Goal: Information Seeking & Learning: Learn about a topic

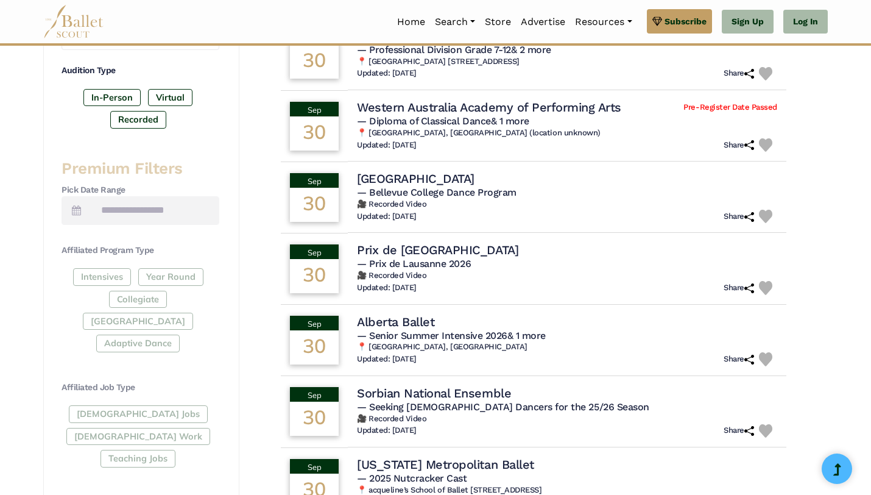
scroll to position [397, 0]
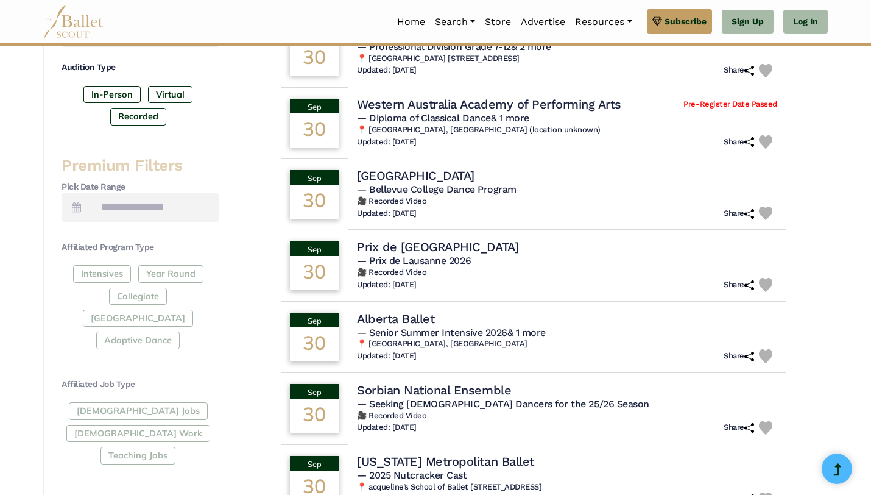
click at [123, 402] on div "Full-Time Jobs Gig Work Teaching Jobs" at bounding box center [141, 435] width 158 height 66
click at [131, 402] on div "Full-Time Jobs Gig Work Teaching Jobs" at bounding box center [141, 435] width 158 height 66
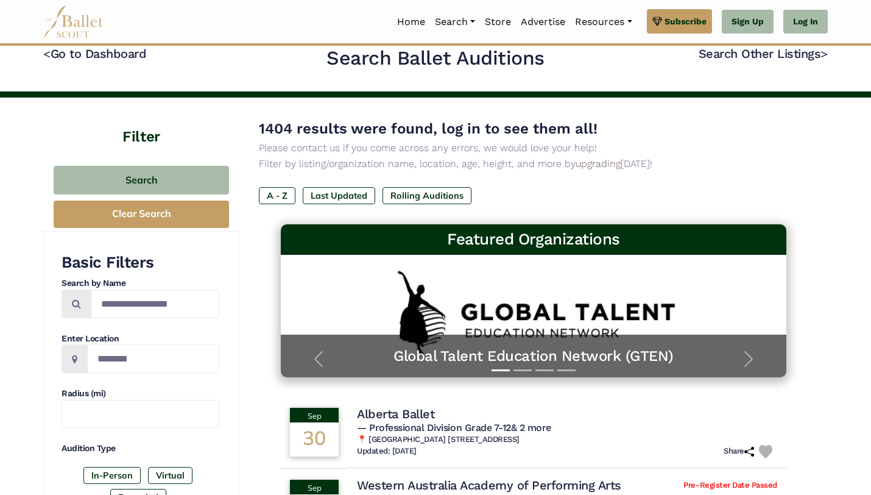
scroll to position [0, 0]
